Goal: Obtain resource: Obtain resource

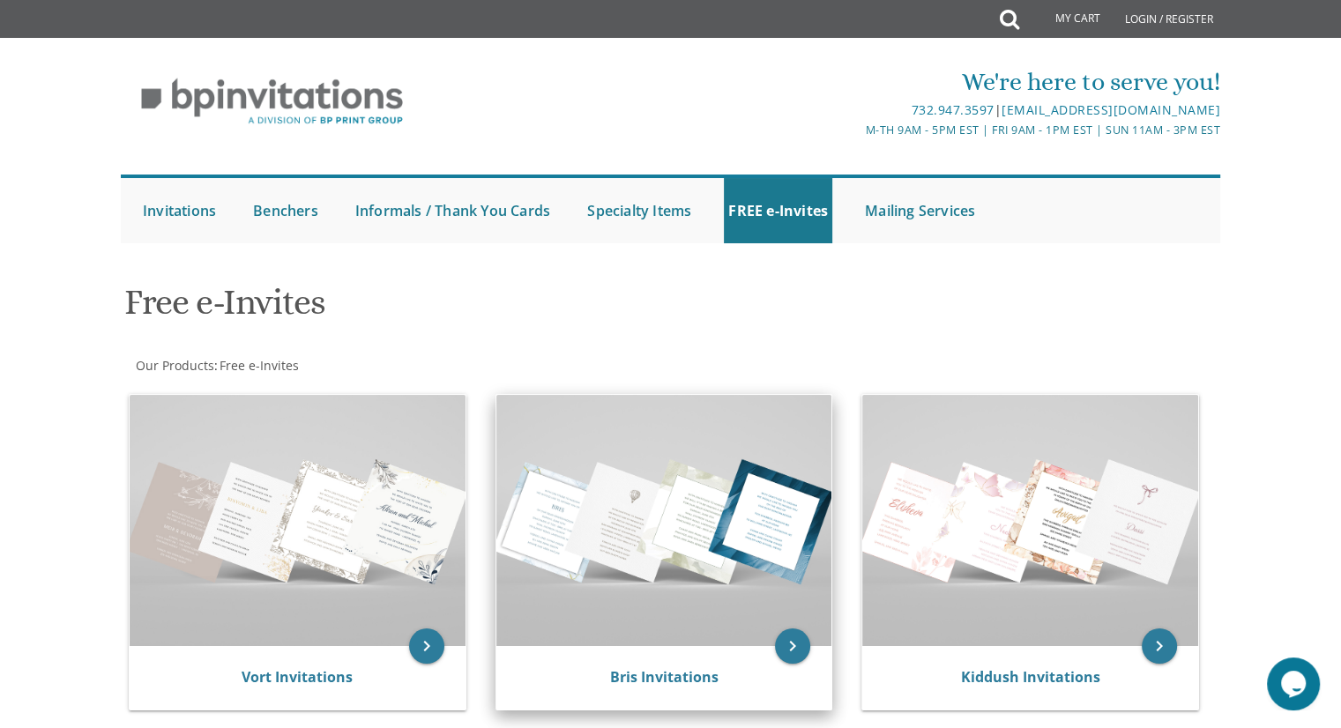
click at [684, 526] on img at bounding box center [664, 520] width 336 height 251
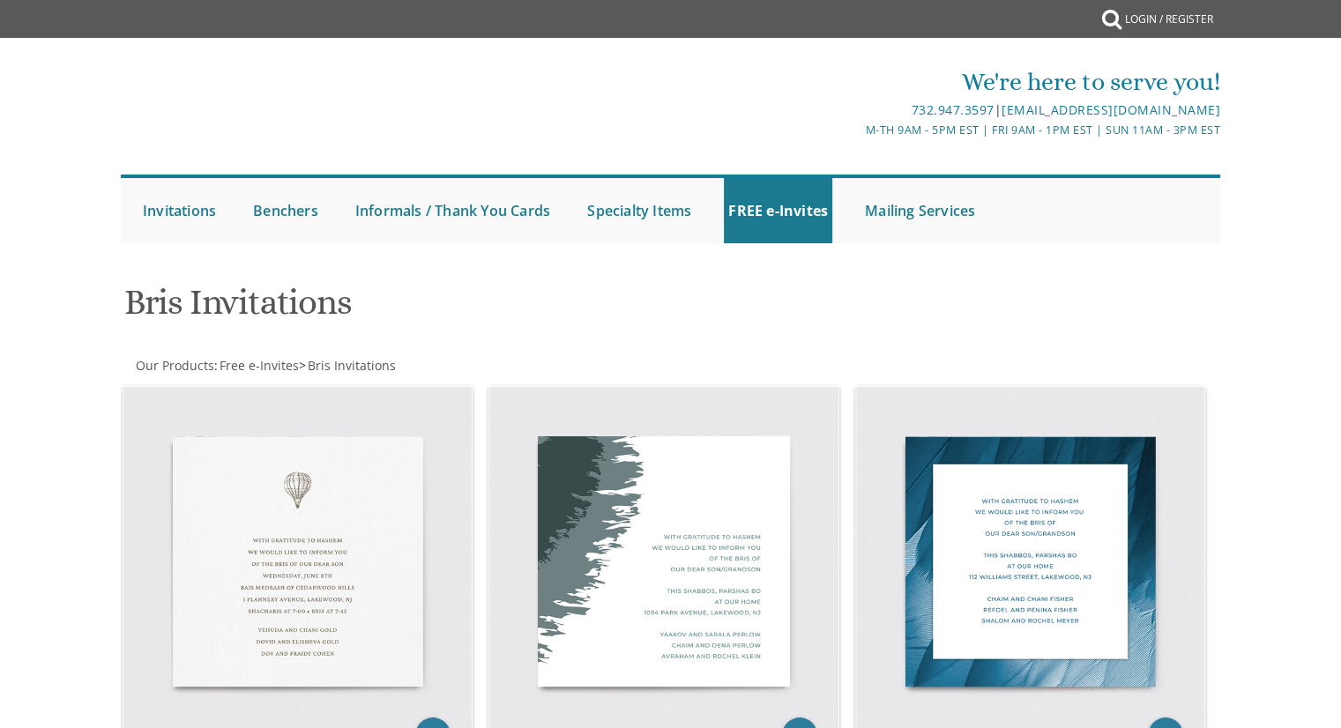
scroll to position [138, 0]
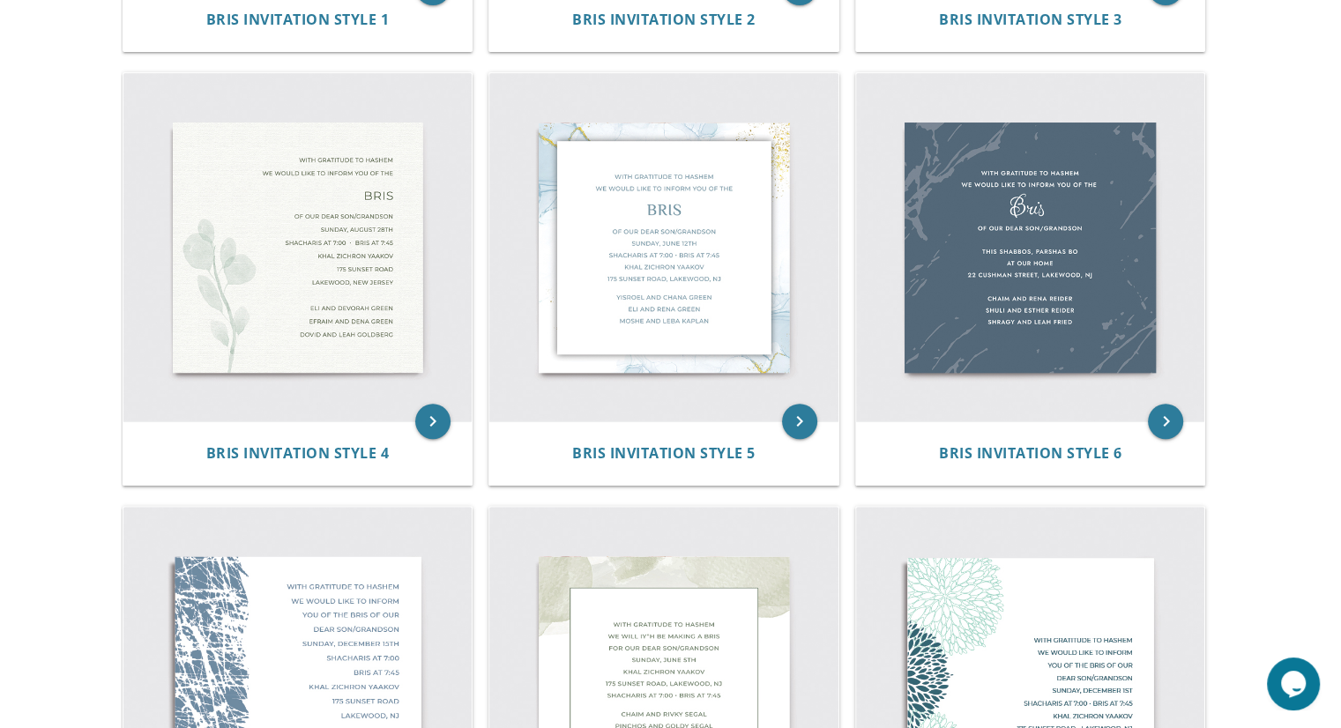
scroll to position [759, 0]
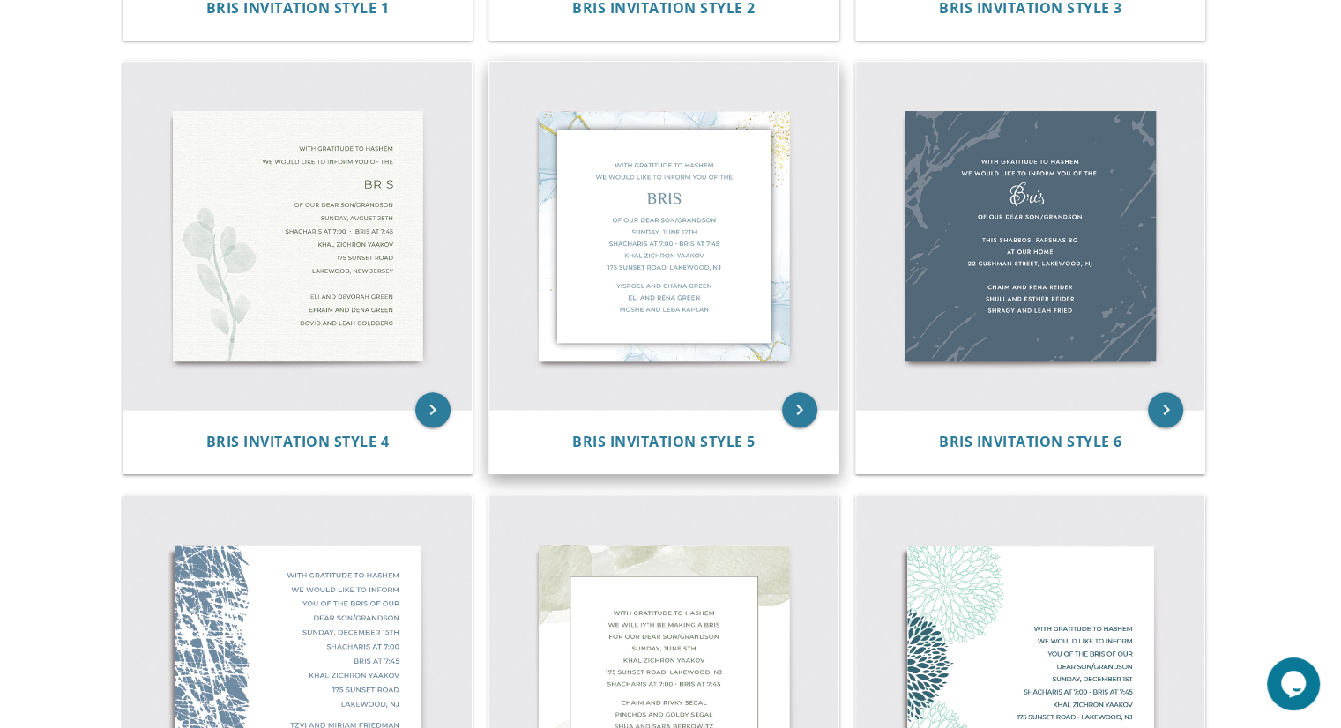
click at [727, 339] on img at bounding box center [663, 236] width 349 height 349
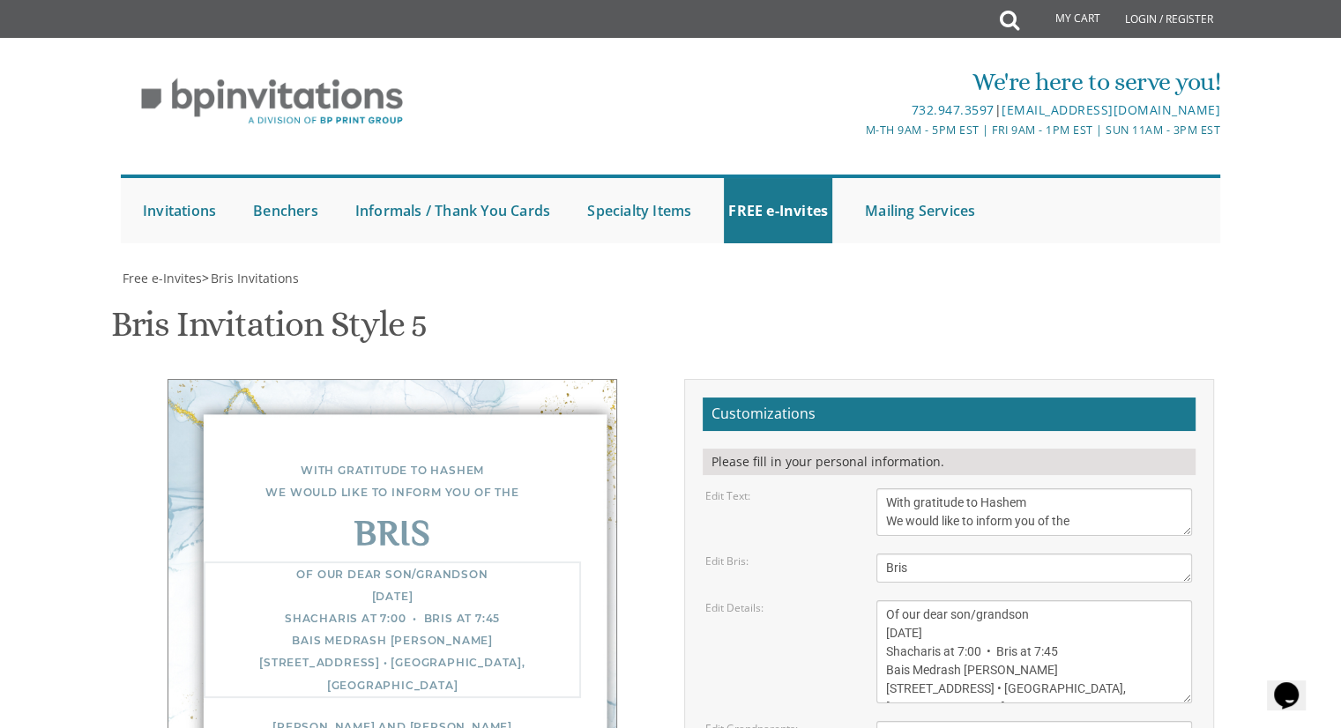
drag, startPoint x: 1012, startPoint y: 630, endPoint x: 882, endPoint y: 629, distance: 130.5
click at [882, 629] on textarea "Of our dear son/grandson [DATE] Shacharis at 7:00 • Bris at 7:45 Bais Medrash […" at bounding box center [1034, 651] width 316 height 103
click at [972, 652] on textarea "Of our dear son/grandson [DATE] Shacharis at 7:00 • Bris at 7:45 Bais Medrash […" at bounding box center [1034, 651] width 316 height 103
click at [1043, 647] on textarea "Of our dear son/grandson [DATE] Shacharis at 7:00 • Bris at 7:45 Bais Medrash […" at bounding box center [1034, 651] width 316 height 103
drag, startPoint x: 999, startPoint y: 689, endPoint x: 885, endPoint y: 692, distance: 113.8
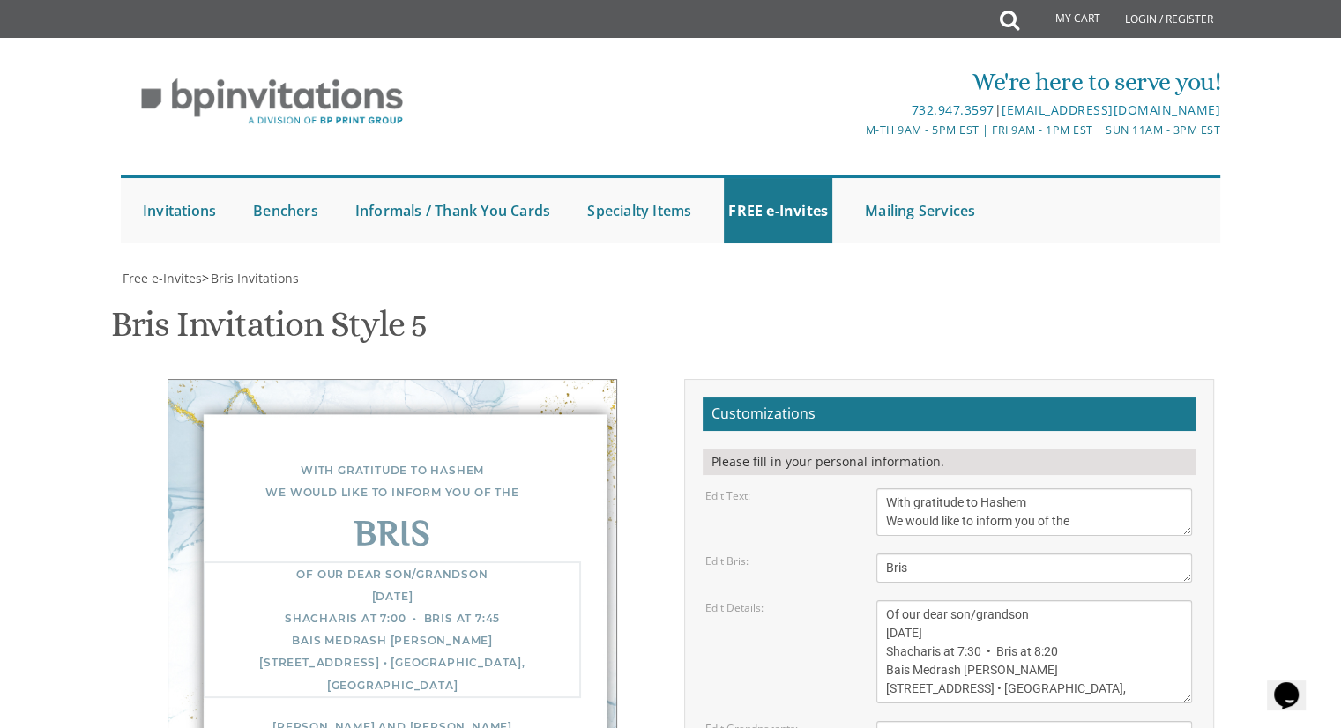
click at [885, 692] on textarea "Of our dear son/grandson [DATE] Shacharis at 7:00 • Bris at 7:45 Bais Medrash […" at bounding box center [1034, 651] width 316 height 103
drag, startPoint x: 1033, startPoint y: 679, endPoint x: 935, endPoint y: 670, distance: 98.3
click at [935, 670] on textarea "Of our dear son/grandson [DATE] Shacharis at 7:00 • Bris at 7:45 Bais Medrash […" at bounding box center [1034, 651] width 316 height 103
drag, startPoint x: 935, startPoint y: 670, endPoint x: 1026, endPoint y: 667, distance: 90.8
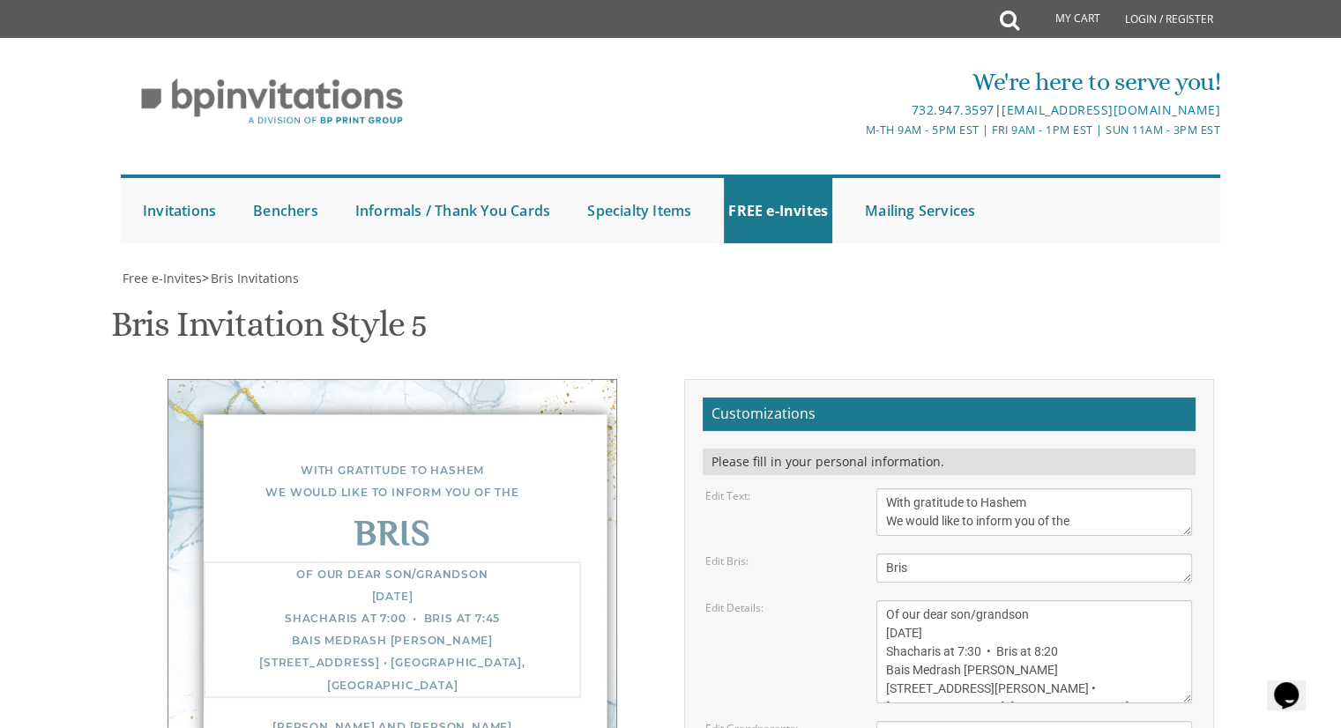
click at [1026, 667] on textarea "Of our dear son/grandson [DATE] Shacharis at 7:00 • Bris at 7:45 Bais Medrash […" at bounding box center [1034, 651] width 316 height 103
type textarea "Of our dear son/grandson [DATE] Shacharis at 7:30 • Bris at 8:20 Zichron Shneur…"
drag, startPoint x: 1017, startPoint y: 568, endPoint x: 868, endPoint y: 512, distance: 159.0
click at [868, 512] on form "Customizations Please fill in your personal information. Edit Text: With gratit…" at bounding box center [949, 671] width 493 height 546
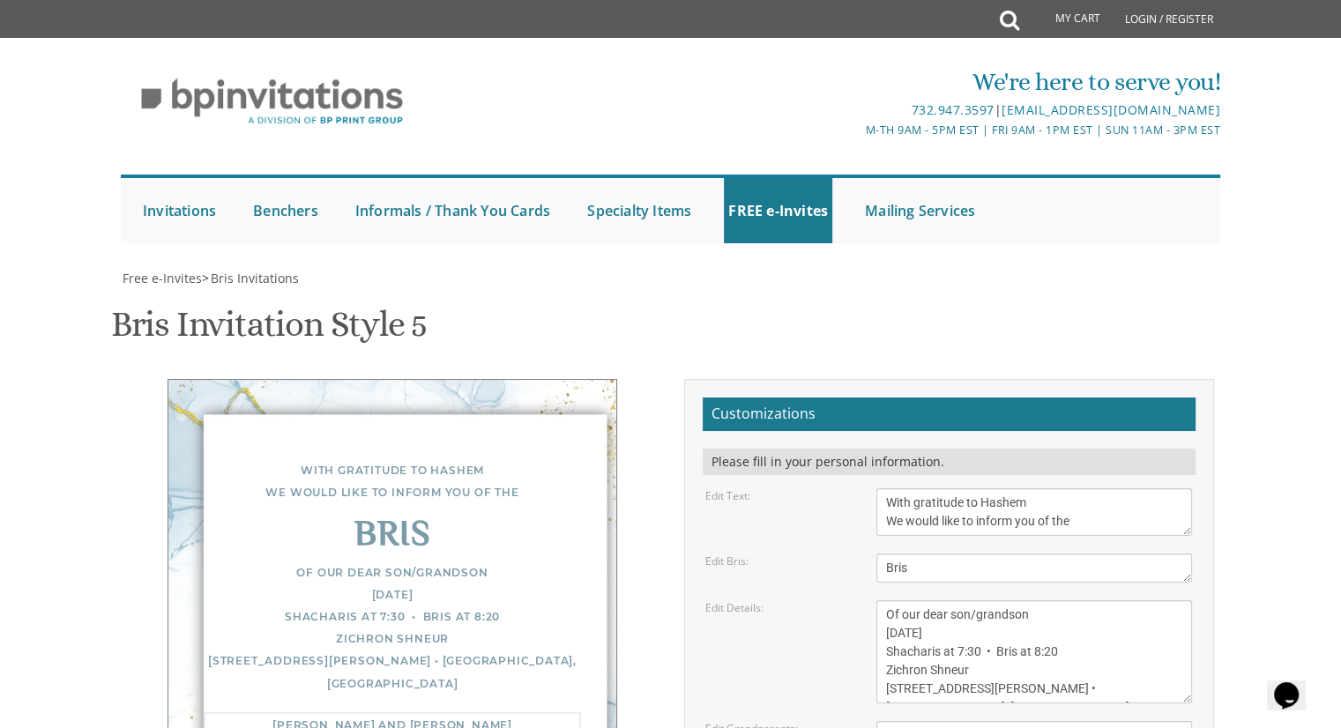
type textarea "[PERSON_NAME] & [PERSON_NAME] Rabbi & [PERSON_NAME] Rabbi & [PERSON_NAME]"
type input "[EMAIL_ADDRESS][DOMAIN_NAME]"
